Goal: Find specific page/section: Find specific page/section

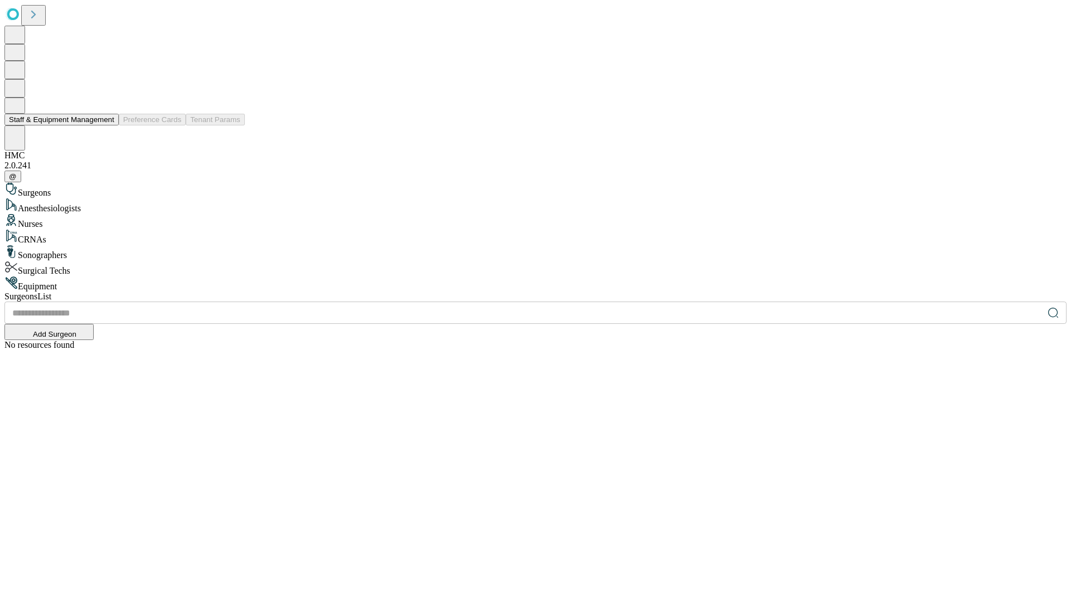
click at [107, 126] on button "Staff & Equipment Management" at bounding box center [61, 120] width 114 height 12
